Goal: Task Accomplishment & Management: Complete application form

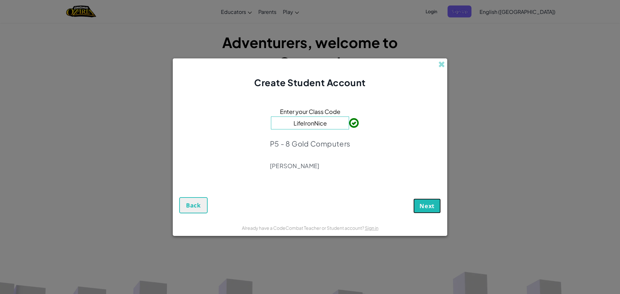
click at [419, 200] on button "Next" at bounding box center [426, 206] width 27 height 15
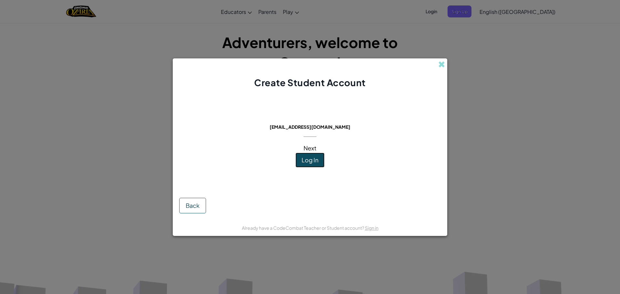
click at [309, 163] on span "Log In" at bounding box center [309, 159] width 17 height 7
